Goal: Transaction & Acquisition: Purchase product/service

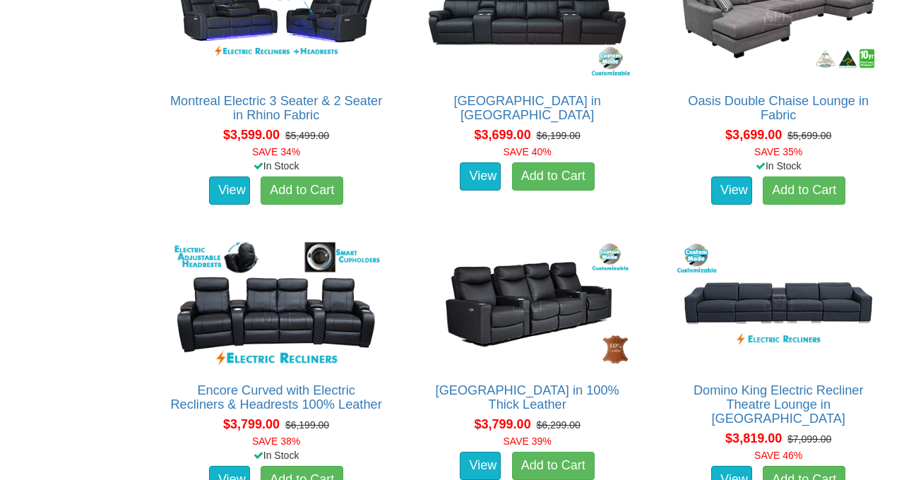
scroll to position [2746, 0]
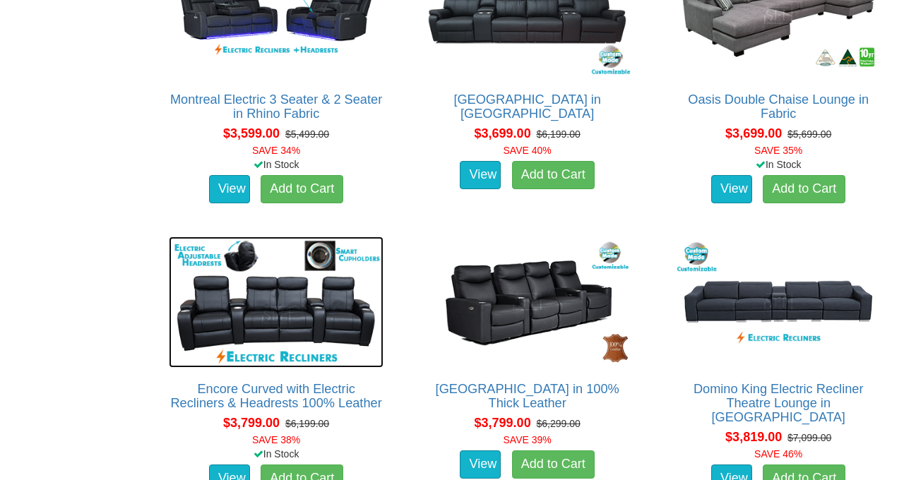
click at [301, 323] on img at bounding box center [276, 302] width 215 height 131
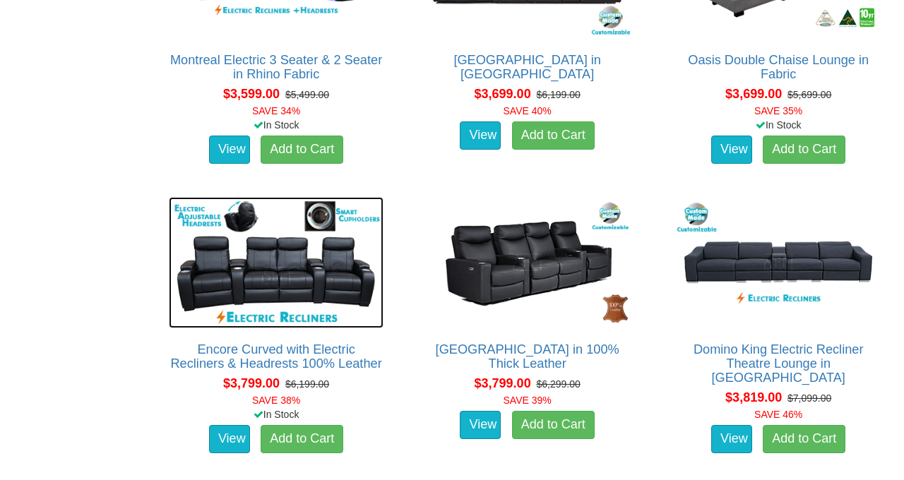
scroll to position [2803, 0]
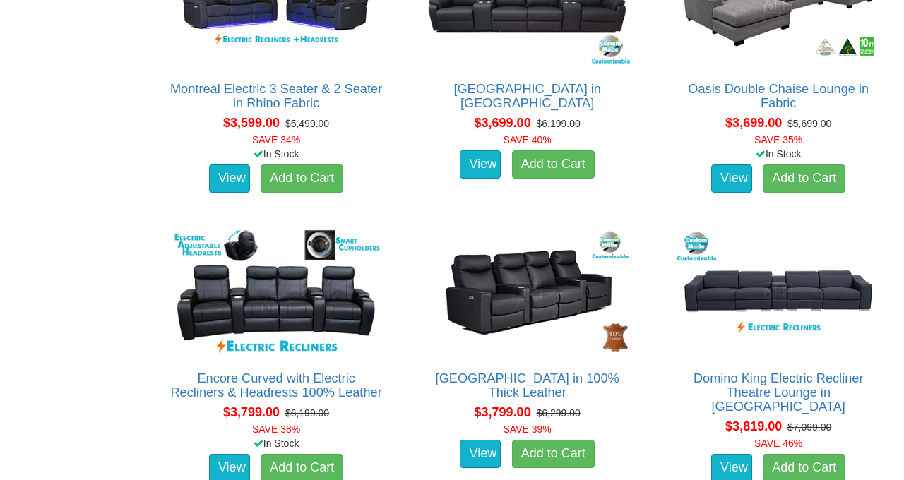
scroll to position [2730, 0]
